Goal: Task Accomplishment & Management: Use online tool/utility

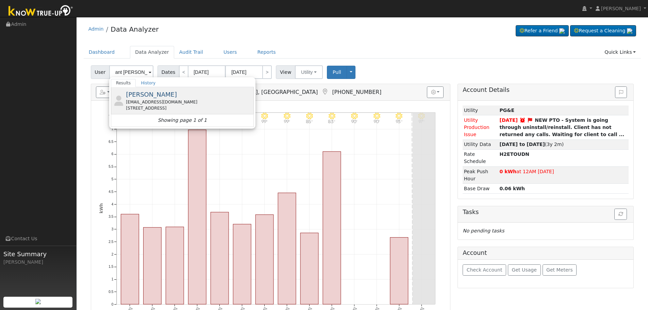
click at [167, 95] on span "[PERSON_NAME]" at bounding box center [151, 94] width 51 height 7
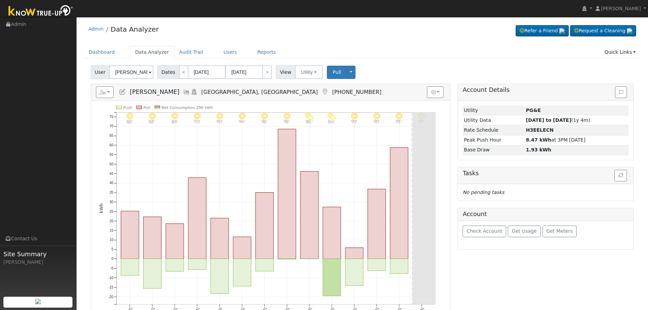
click at [189, 92] on icon at bounding box center [186, 92] width 7 height 6
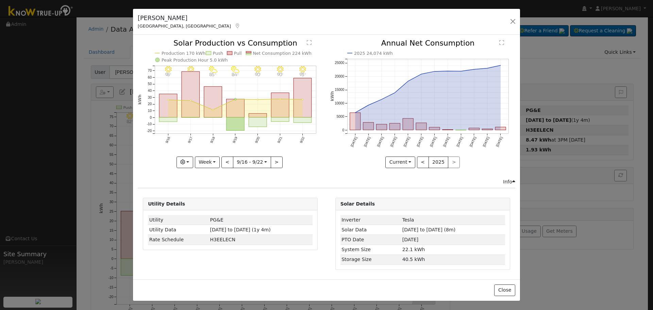
click at [165, 29] on div "[GEOGRAPHIC_DATA], [GEOGRAPHIC_DATA]" at bounding box center [189, 25] width 103 height 7
click at [234, 29] on link at bounding box center [237, 25] width 6 height 5
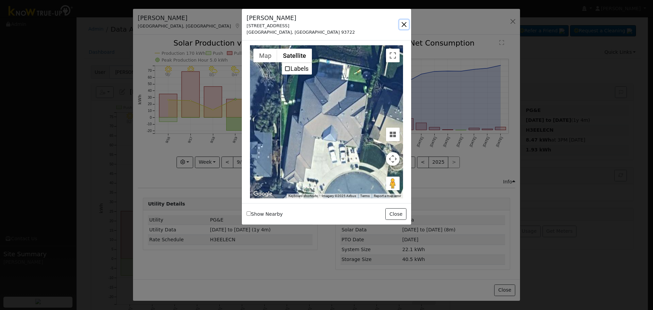
click at [407, 26] on button "button" at bounding box center [405, 25] width 10 height 10
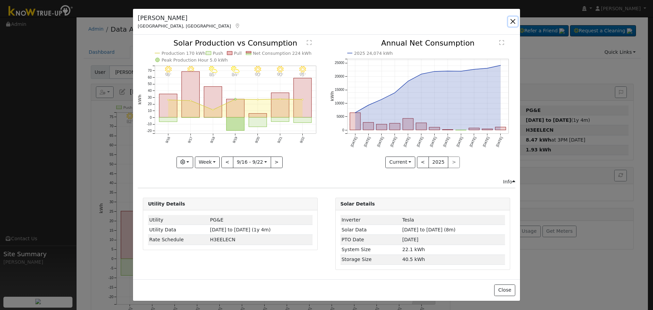
click at [513, 20] on button "button" at bounding box center [513, 22] width 10 height 10
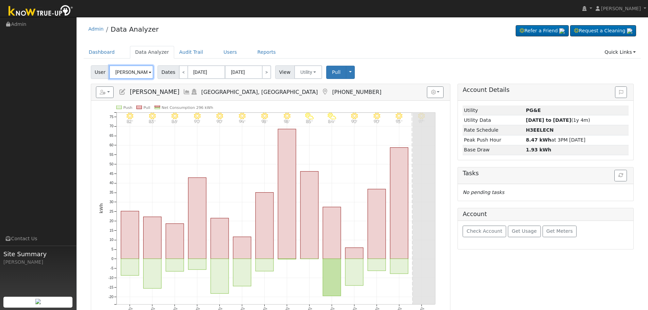
click at [136, 72] on input "Anthony Ferdinandi" at bounding box center [131, 72] width 44 height 14
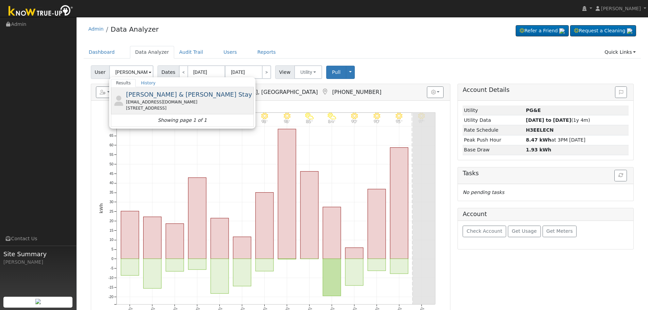
click at [158, 101] on div "staybradley78@gmail.com" at bounding box center [189, 102] width 126 height 6
type input "Brad & Ashley Stay"
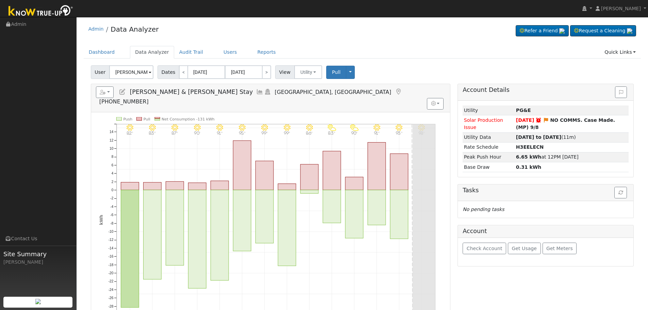
click at [256, 92] on icon at bounding box center [259, 92] width 7 height 6
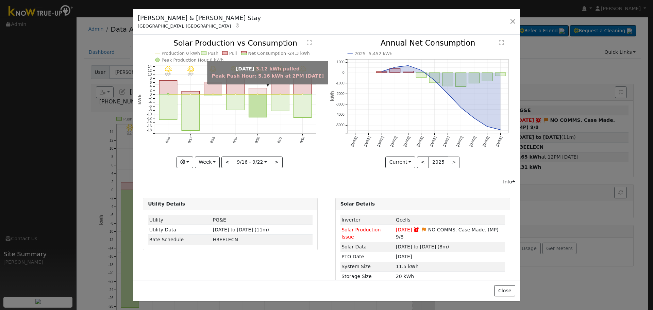
click at [260, 91] on rect "onclick=""" at bounding box center [258, 91] width 18 height 6
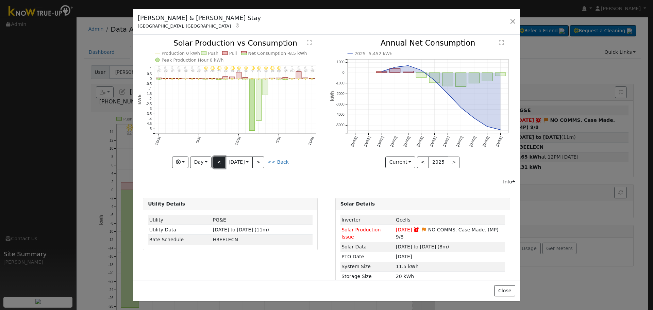
click at [216, 157] on button "<" at bounding box center [219, 163] width 12 height 12
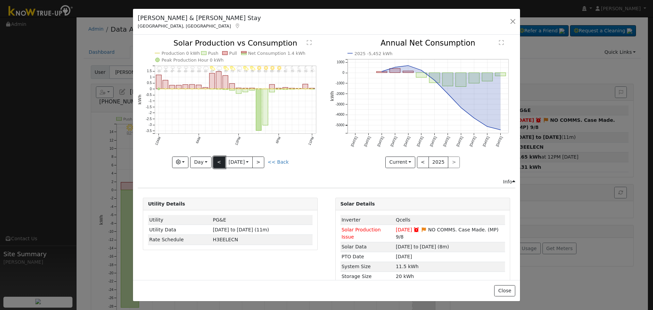
click at [216, 157] on button "<" at bounding box center [219, 163] width 12 height 12
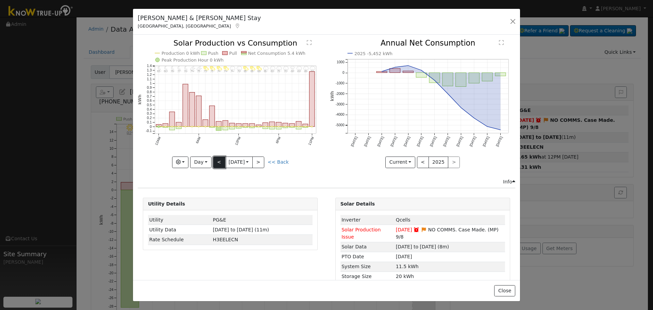
click at [217, 157] on button "<" at bounding box center [219, 163] width 12 height 12
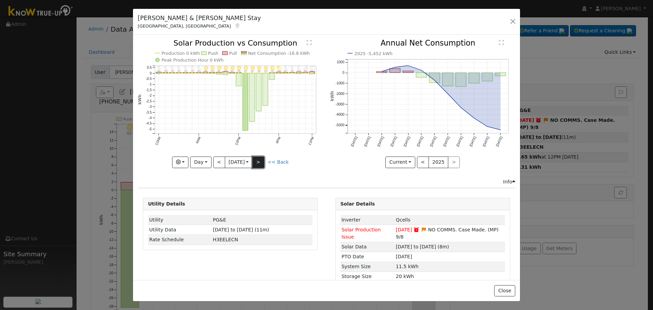
click at [264, 158] on button ">" at bounding box center [259, 163] width 12 height 12
type input "2025-09-18"
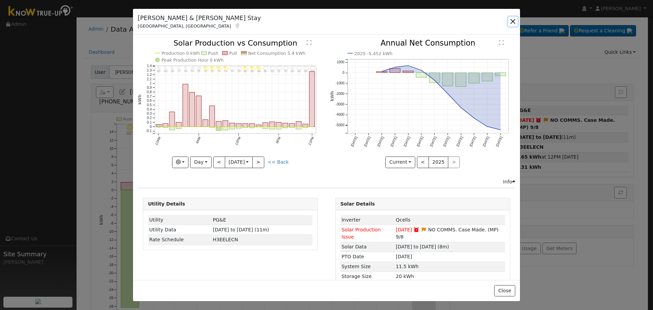
click at [511, 23] on button "button" at bounding box center [513, 22] width 10 height 10
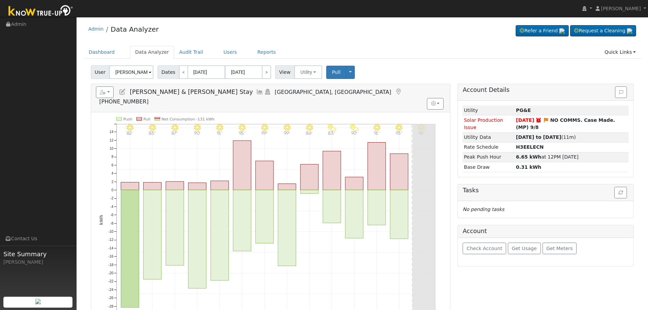
click at [256, 92] on icon at bounding box center [259, 92] width 7 height 6
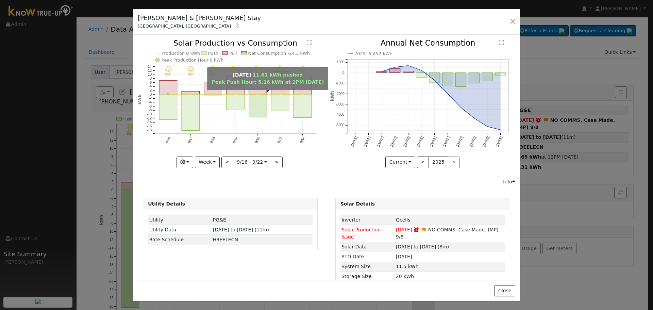
click at [257, 97] on rect "onclick=""" at bounding box center [258, 105] width 18 height 23
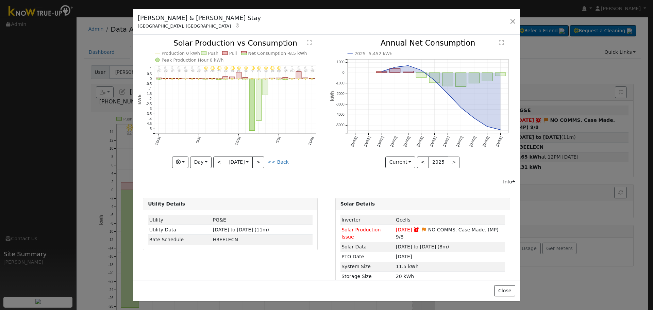
click at [277, 160] on link "<< Back" at bounding box center [278, 161] width 21 height 5
type input "2025-09-16"
